Goal: Transaction & Acquisition: Purchase product/service

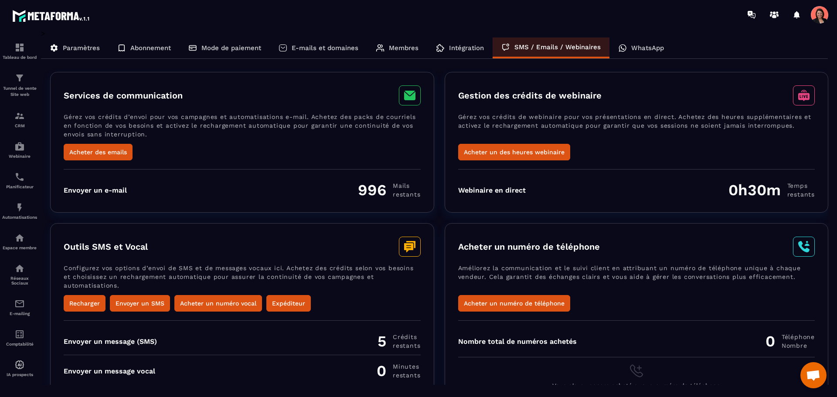
scroll to position [1291, 0]
drag, startPoint x: 711, startPoint y: 191, endPoint x: 795, endPoint y: 190, distance: 84.2
click at [795, 190] on div "Webinaire en direct 0h30m Temps restants" at bounding box center [636, 190] width 357 height 18
click at [576, 196] on div "Webinaire en direct 0h30m Temps restants" at bounding box center [636, 190] width 357 height 18
drag, startPoint x: 465, startPoint y: 122, endPoint x: 621, endPoint y: 125, distance: 155.7
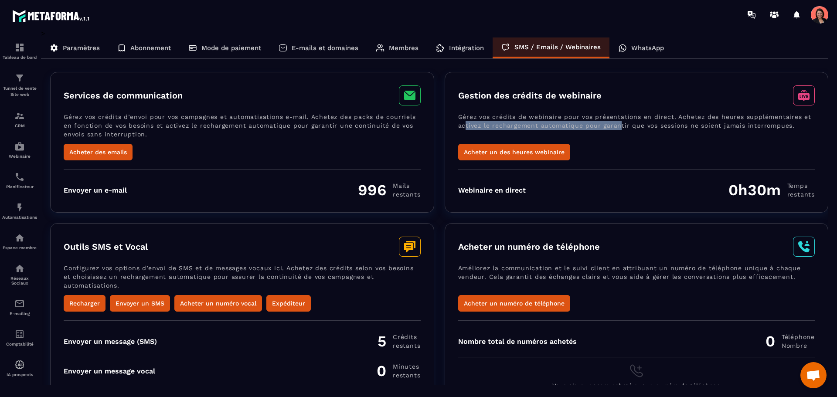
click at [620, 125] on p "Gérez vos crédits de webinaire pour vos présentations en direct. Achetez des he…" at bounding box center [636, 128] width 357 height 31
click at [657, 137] on p "Gérez vos crédits de webinaire pour vos présentations en direct. Achetez des he…" at bounding box center [636, 128] width 357 height 31
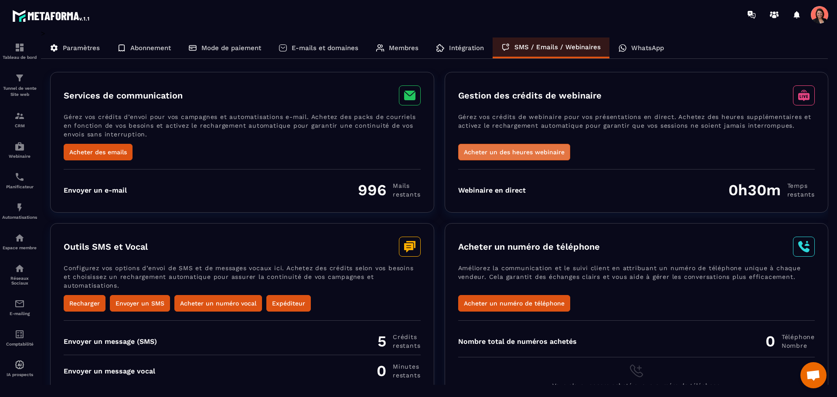
click at [539, 154] on button "Acheter un des heures webinaire" at bounding box center [514, 152] width 112 height 17
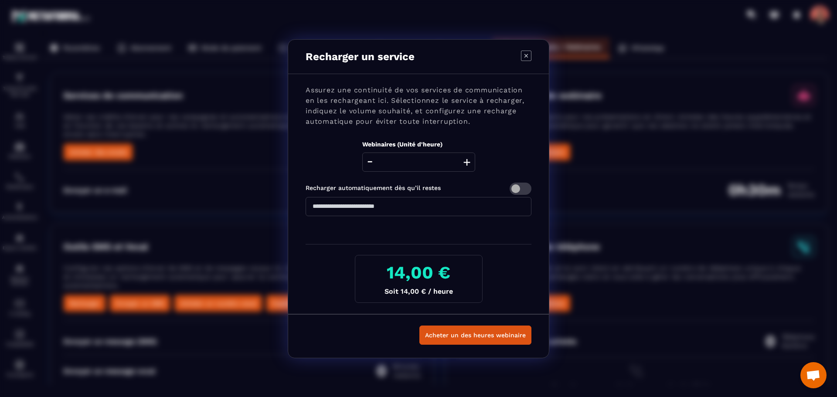
drag, startPoint x: 326, startPoint y: 208, endPoint x: 308, endPoint y: 207, distance: 17.5
click at [309, 207] on input "**" at bounding box center [419, 206] width 226 height 19
click at [518, 136] on div "Assurez une continuité de vos services de communication en les rechargeant ici.…" at bounding box center [418, 194] width 261 height 240
click at [468, 160] on button "+" at bounding box center [467, 162] width 12 height 19
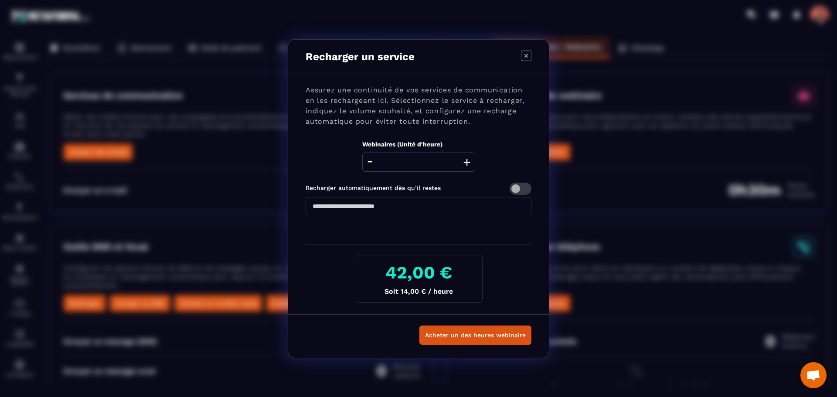
click at [468, 160] on button "+" at bounding box center [467, 162] width 12 height 19
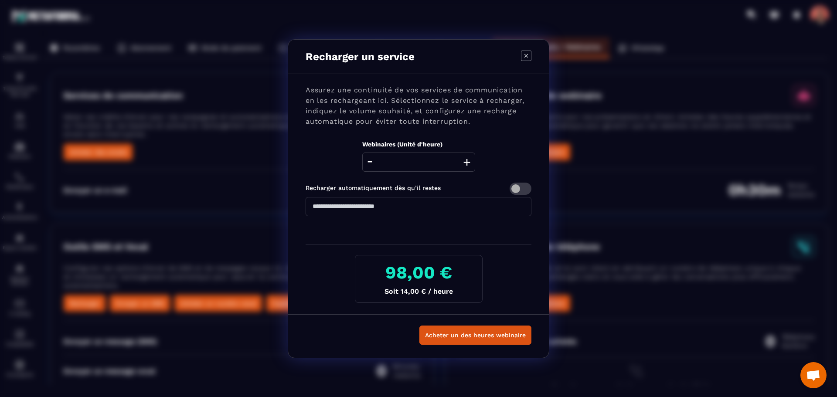
click at [468, 160] on button "+" at bounding box center [467, 162] width 12 height 19
click at [510, 84] on div "Assurez une continuité de vos services de communication en les rechargeant ici.…" at bounding box center [418, 194] width 261 height 240
click at [526, 55] on icon "Modal window" at bounding box center [526, 55] width 3 height 3
type input "*"
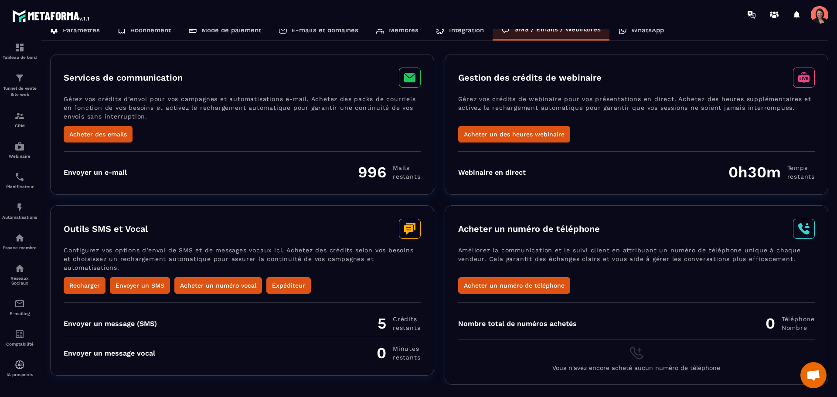
scroll to position [0, 0]
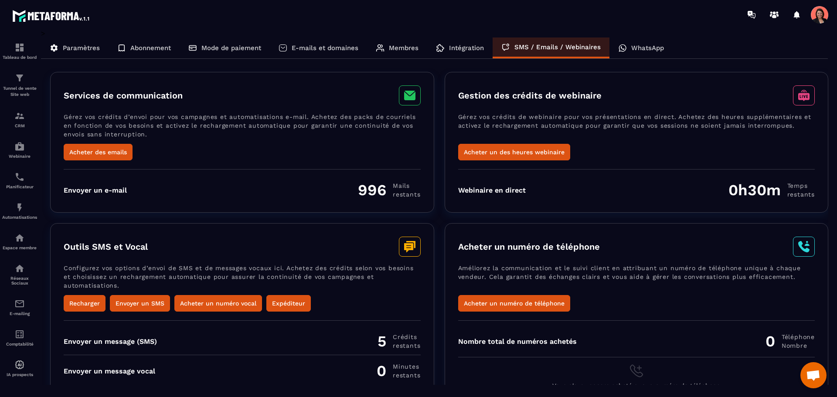
click at [74, 45] on p "Paramètres" at bounding box center [81, 48] width 37 height 8
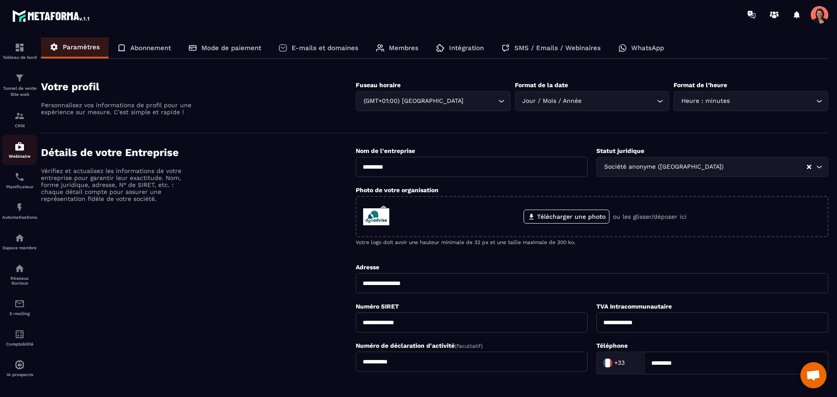
click at [22, 144] on img at bounding box center [19, 146] width 10 height 10
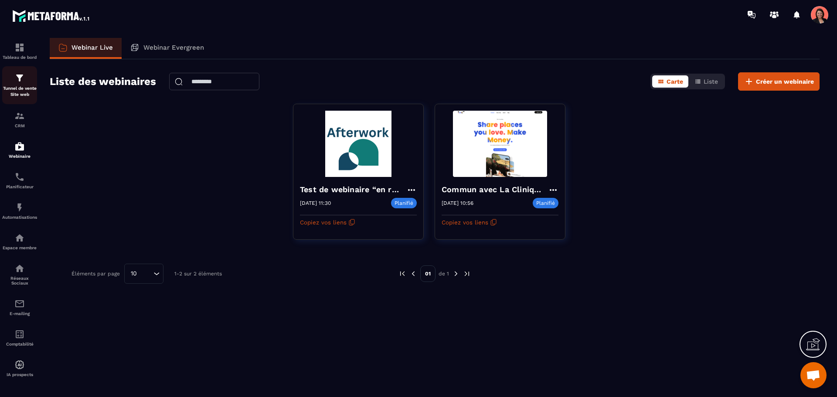
click at [18, 78] on img at bounding box center [19, 78] width 10 height 10
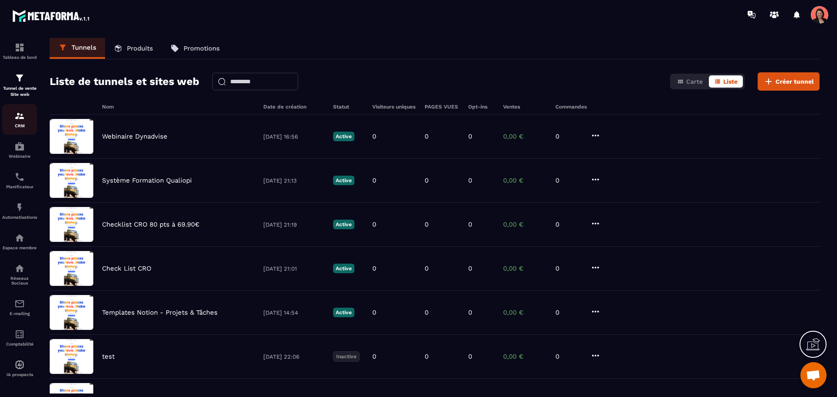
click at [20, 114] on img at bounding box center [19, 116] width 10 height 10
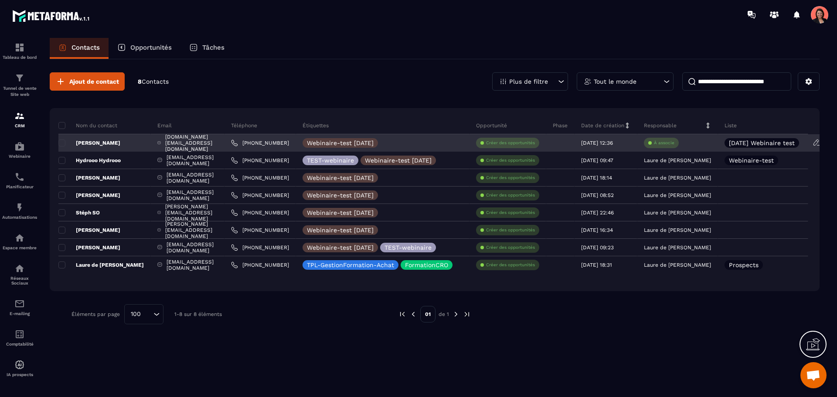
click at [675, 143] on p "À associe" at bounding box center [664, 143] width 20 height 6
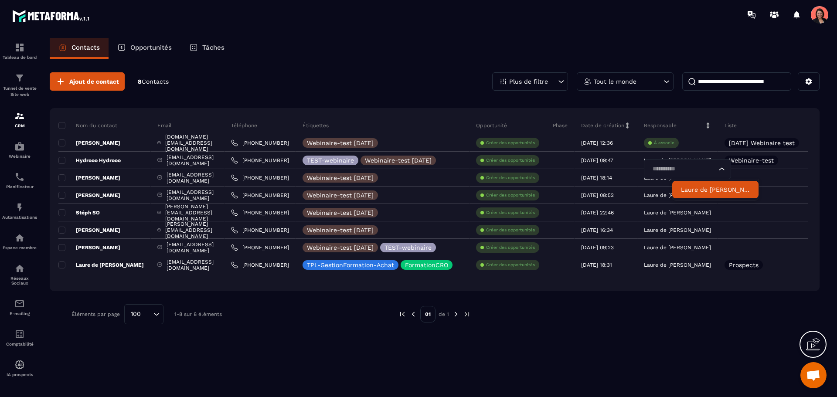
click at [711, 190] on p "Laure de [PERSON_NAME]" at bounding box center [715, 189] width 69 height 9
